Goal: Check status: Check status

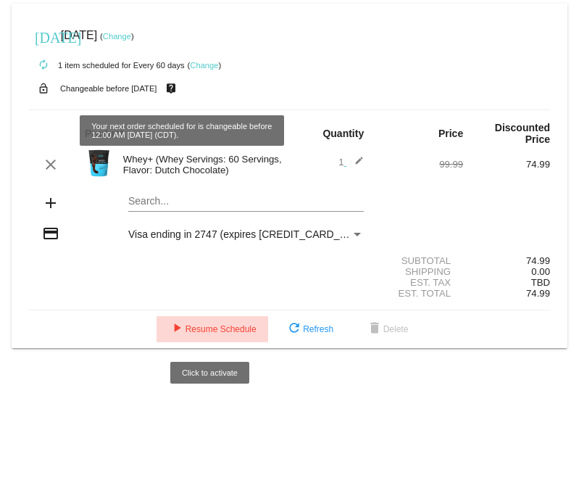
click at [206, 333] on span "play_arrow Resume Schedule" at bounding box center [212, 329] width 88 height 10
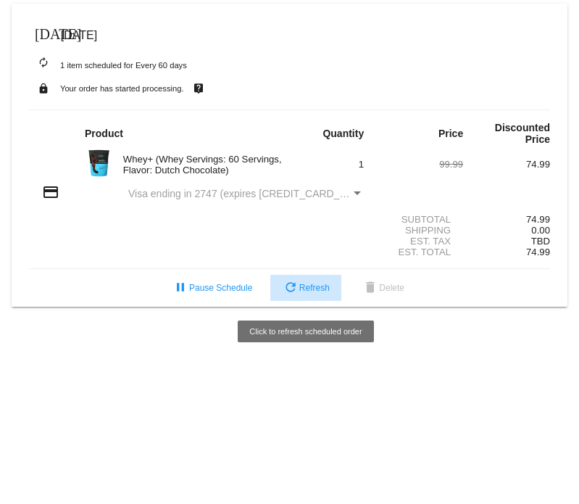
click at [304, 293] on span "refresh Refresh" at bounding box center [306, 288] width 48 height 10
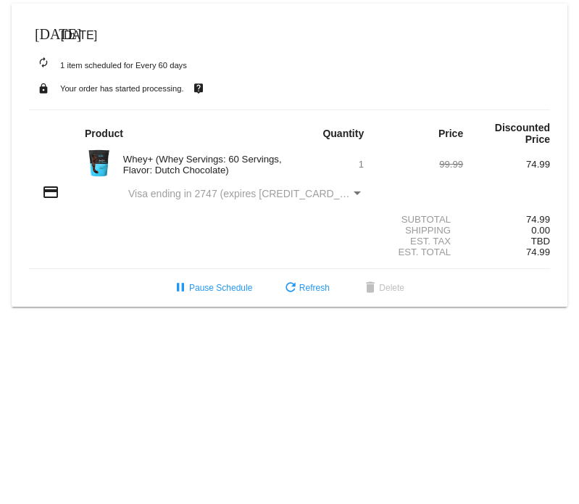
click at [276, 253] on div "Est. Total 74.99" at bounding box center [289, 251] width 521 height 11
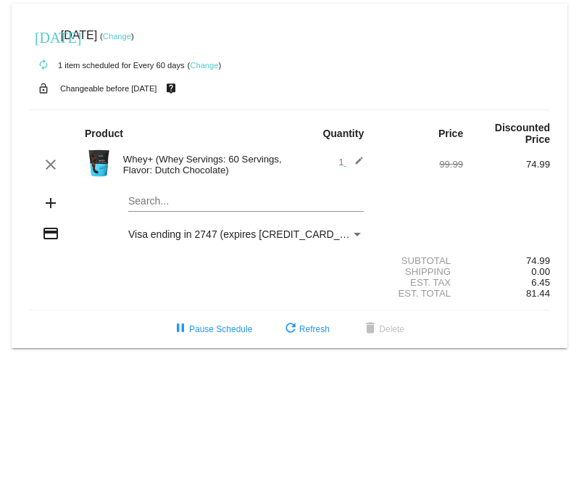
click at [349, 75] on div "autorenew 1 item scheduled for Every 60 days ( Change )" at bounding box center [289, 64] width 521 height 29
